Goal: Information Seeking & Learning: Find specific fact

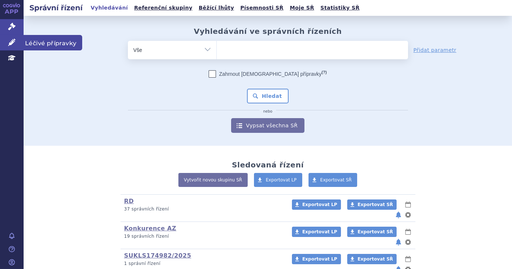
click at [8, 39] on icon at bounding box center [11, 42] width 7 height 7
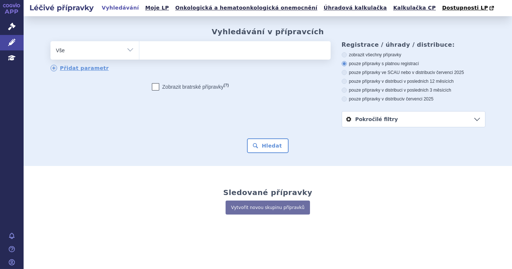
click at [232, 49] on ul at bounding box center [234, 48] width 191 height 15
click at [139, 49] on select at bounding box center [139, 50] width 0 height 18
type input "pe"
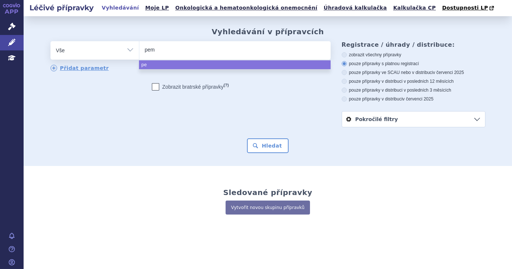
type input "peme"
type input "pemetr"
type input "pemetre"
type input "pemetrexe"
type input "pemetrexed"
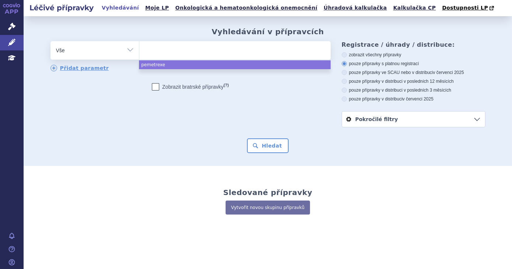
select select "pemetrexed"
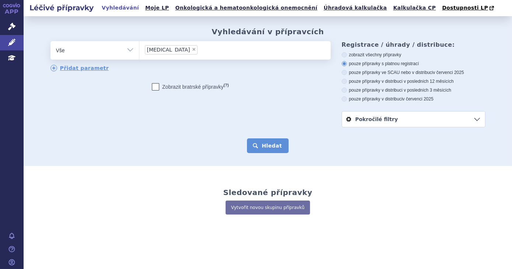
click at [271, 147] on button "Hledat" at bounding box center [268, 146] width 42 height 15
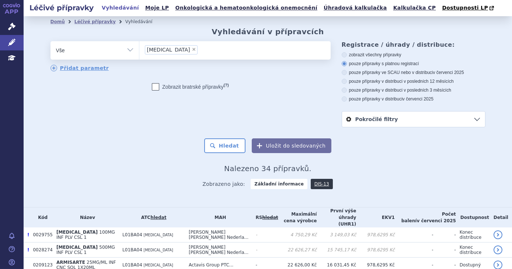
click at [178, 49] on li "× pemetrexed" at bounding box center [171, 49] width 53 height 9
click at [139, 49] on select "[MEDICAL_DATA]" at bounding box center [139, 50] width 0 height 18
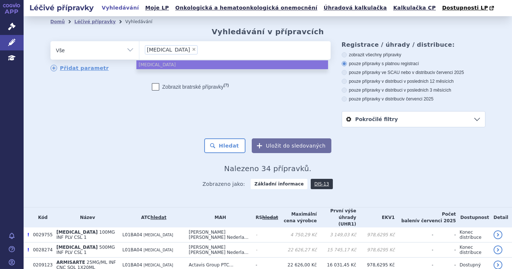
click at [192, 48] on span "×" at bounding box center [194, 49] width 4 height 4
click at [139, 48] on select "[MEDICAL_DATA]" at bounding box center [139, 50] width 0 height 18
select select
type input "lac"
type input "lacl"
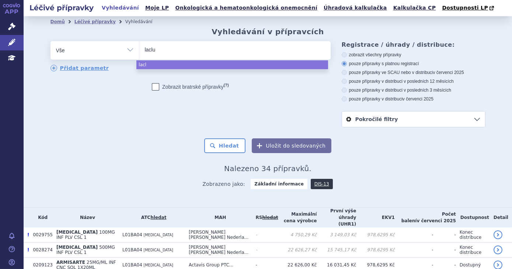
type input "lacluz"
type input "lacluze"
select select "lacluze"
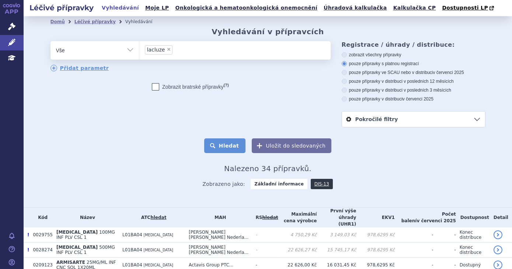
click at [238, 148] on button "Hledat" at bounding box center [225, 146] width 42 height 15
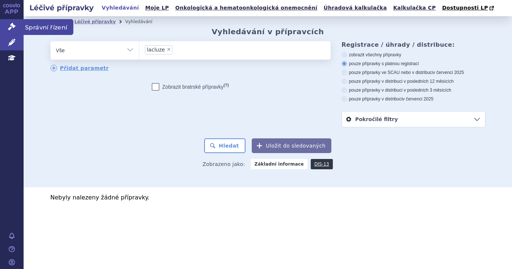
click at [15, 27] on icon at bounding box center [11, 26] width 7 height 7
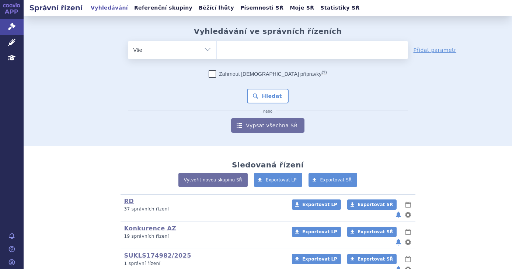
click at [244, 47] on ul at bounding box center [312, 48] width 191 height 15
click at [217, 47] on select at bounding box center [216, 50] width 0 height 18
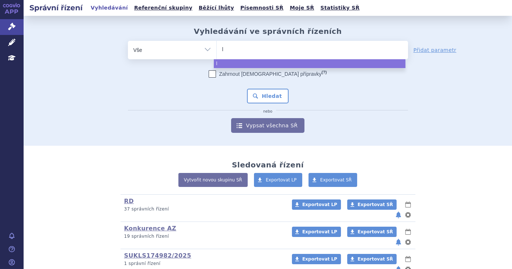
type input "la"
type input "lacl"
type input "laclu"
type input "lacluze"
select select "lacluze"
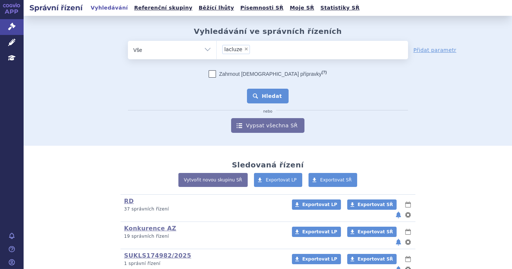
click at [272, 96] on button "Hledat" at bounding box center [268, 96] width 42 height 15
